Goal: Navigation & Orientation: Find specific page/section

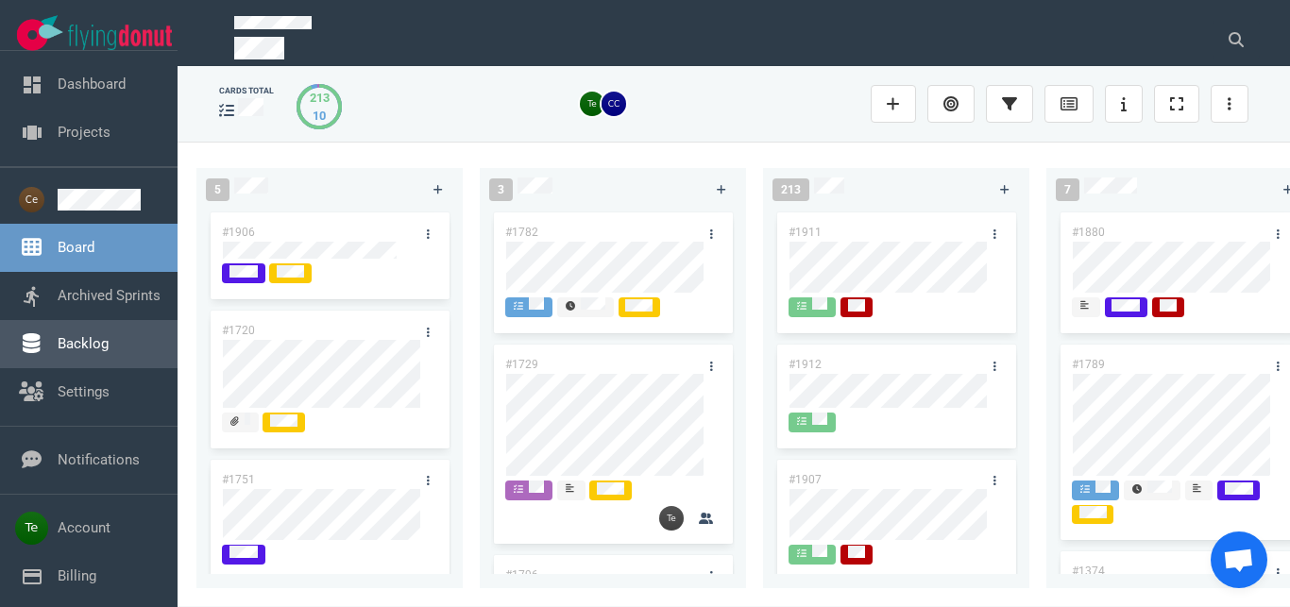
click at [95, 350] on link "Backlog" at bounding box center [83, 343] width 51 height 17
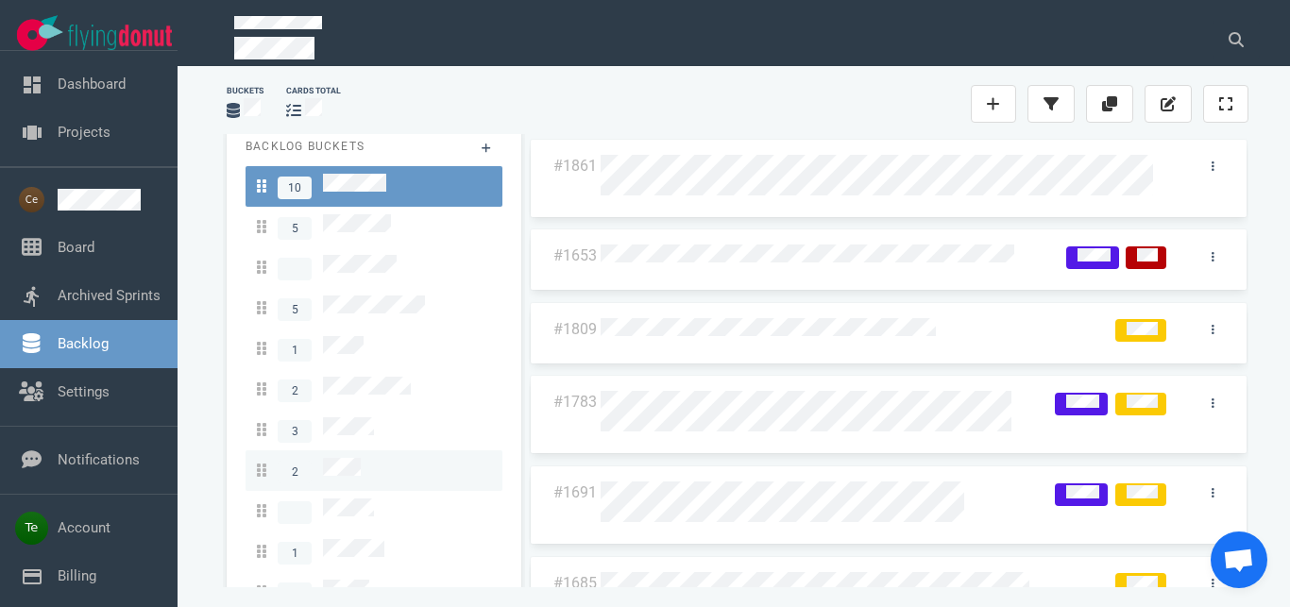
scroll to position [32, 0]
